Goal: Find specific page/section: Find specific page/section

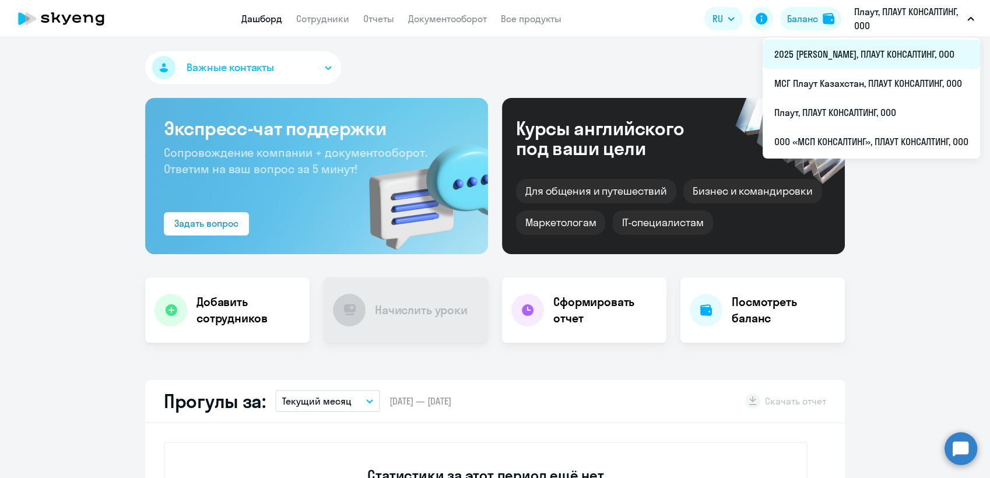
click at [858, 51] on li "2025 [PERSON_NAME], ПЛАУТ КОНСАЛТИНГ, ООО" at bounding box center [870, 54] width 217 height 29
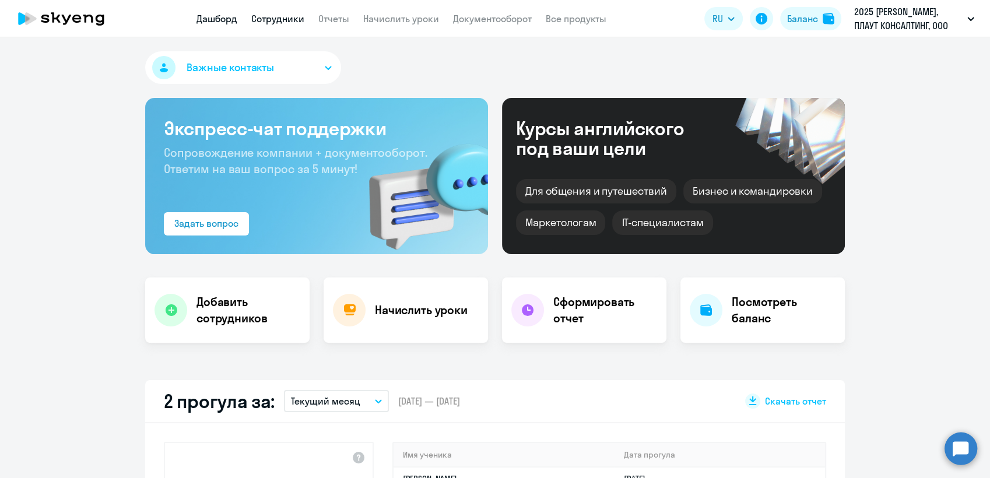
click at [284, 19] on link "Сотрудники" at bounding box center [277, 19] width 53 height 12
select select "30"
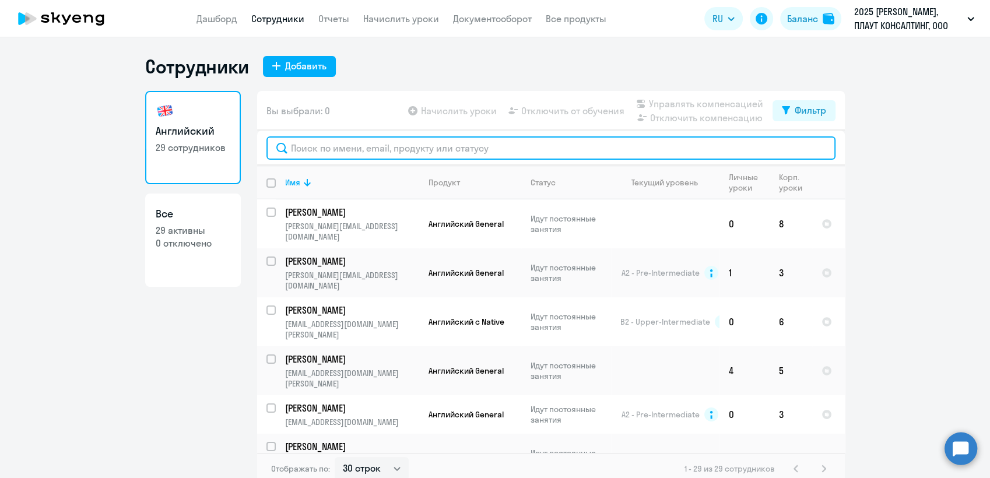
click at [341, 148] on input "text" at bounding box center [550, 147] width 569 height 23
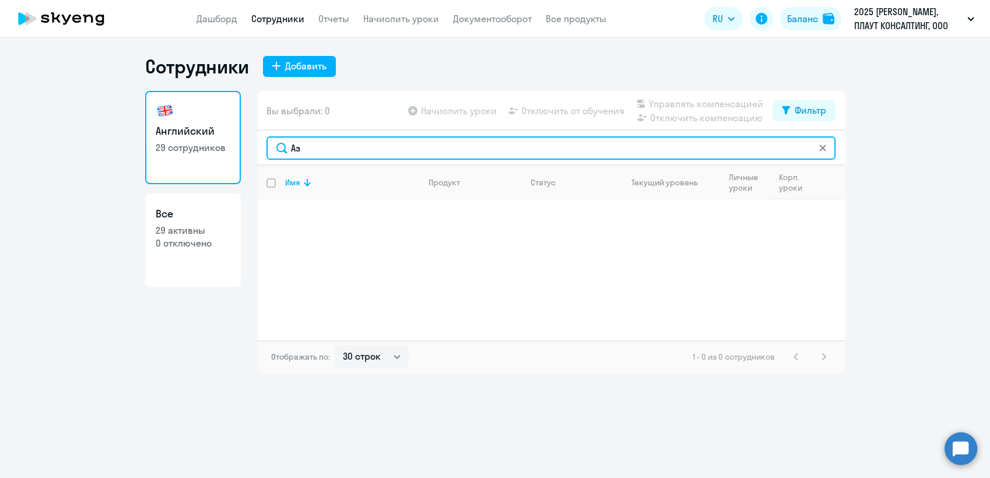
type input "[PERSON_NAME]"
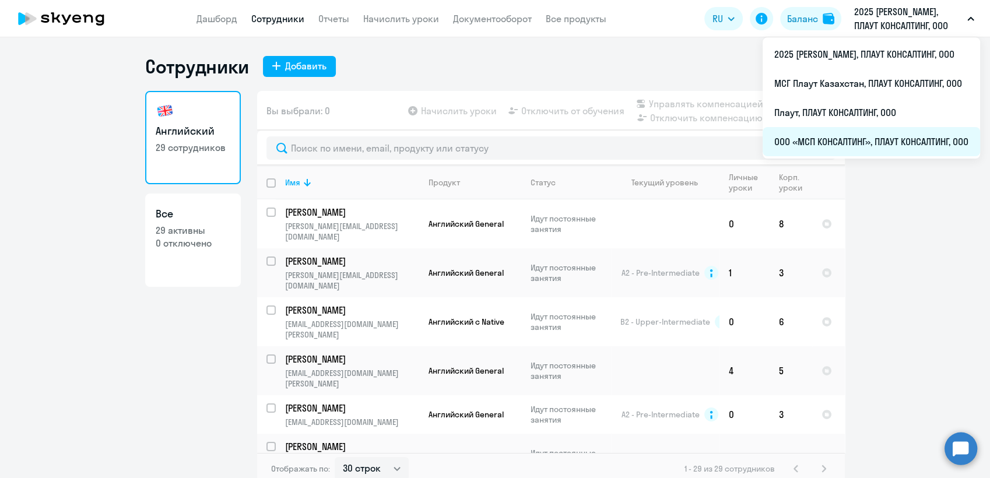
click at [858, 136] on li "ООО «МСП КОНСАЛТИНГ», ПЛАУТ КОНСАЛТИНГ, ООО" at bounding box center [870, 141] width 217 height 29
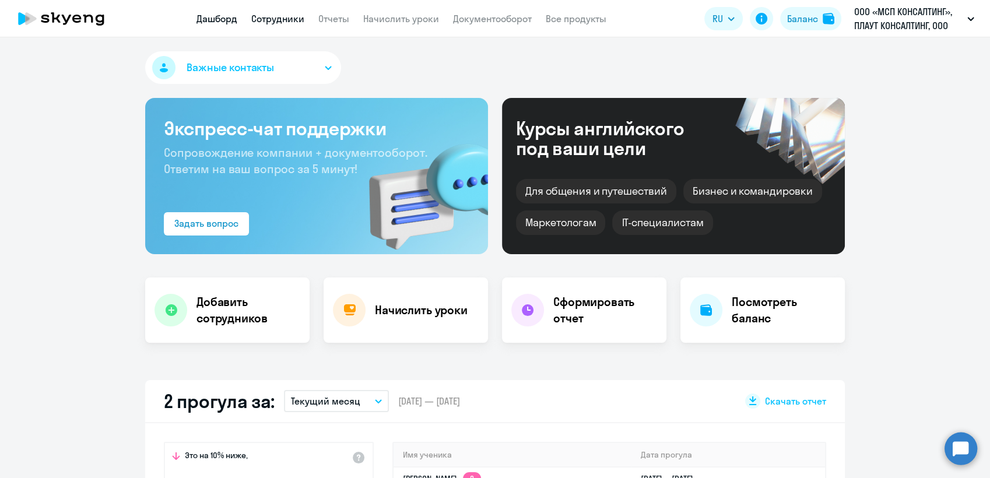
click at [288, 19] on link "Сотрудники" at bounding box center [277, 19] width 53 height 12
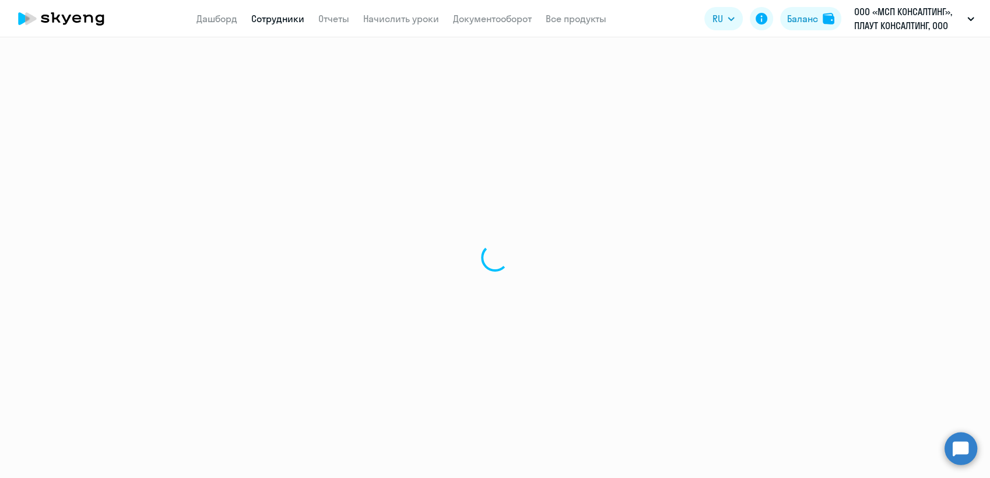
select select "30"
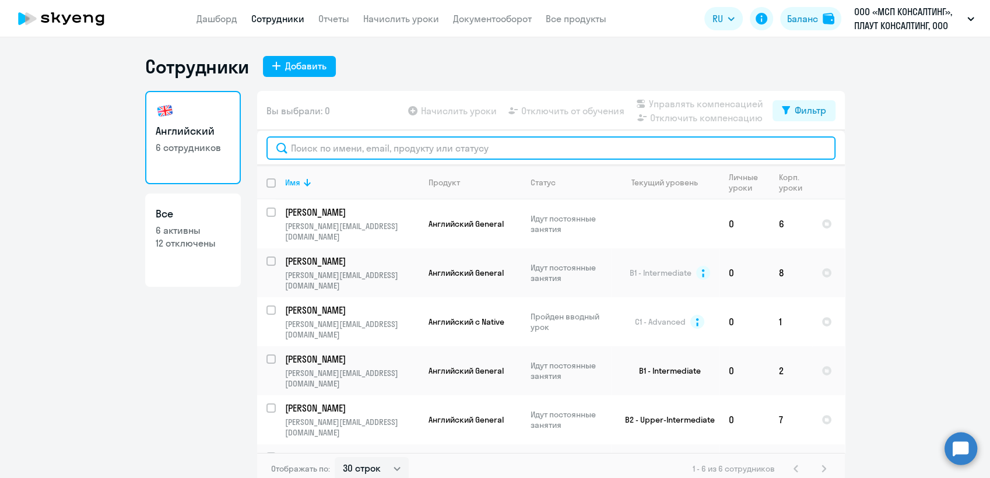
click at [312, 148] on input "text" at bounding box center [550, 147] width 569 height 23
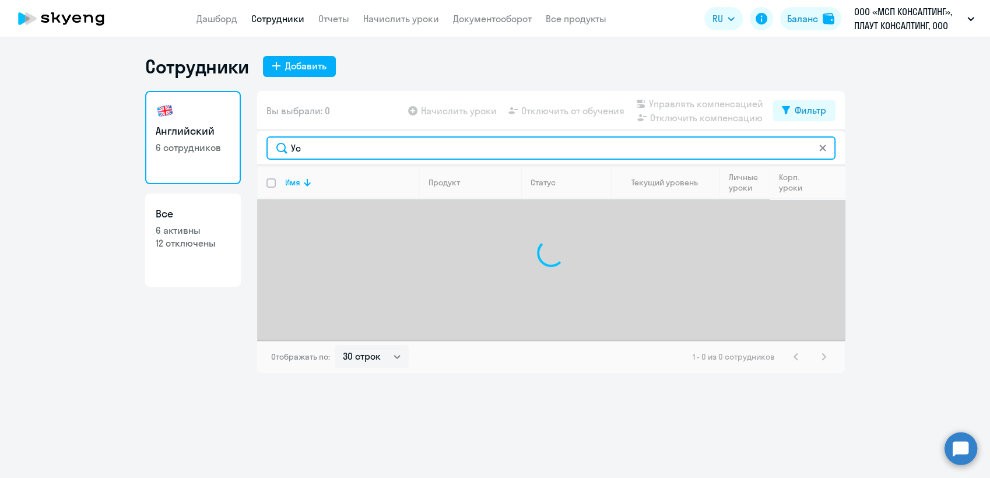
type input "У"
